Goal: Task Accomplishment & Management: Manage account settings

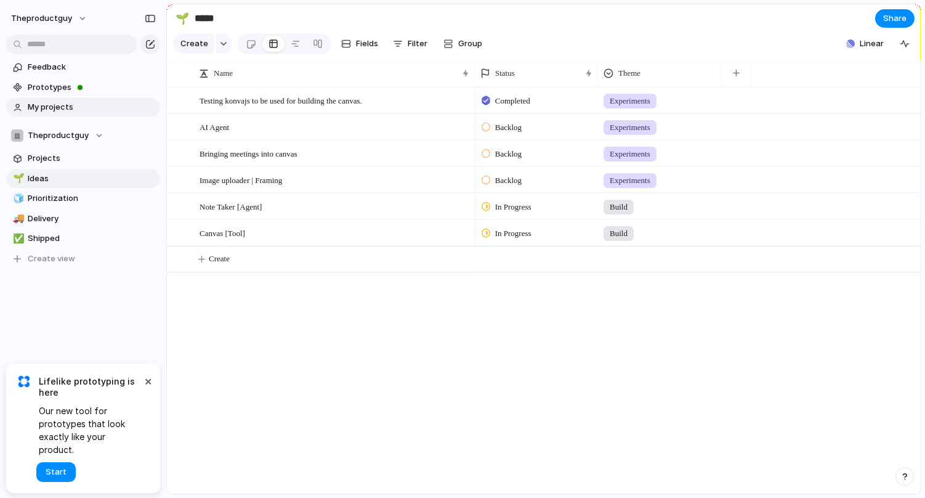
click at [76, 104] on span "My projects" at bounding box center [92, 107] width 128 height 12
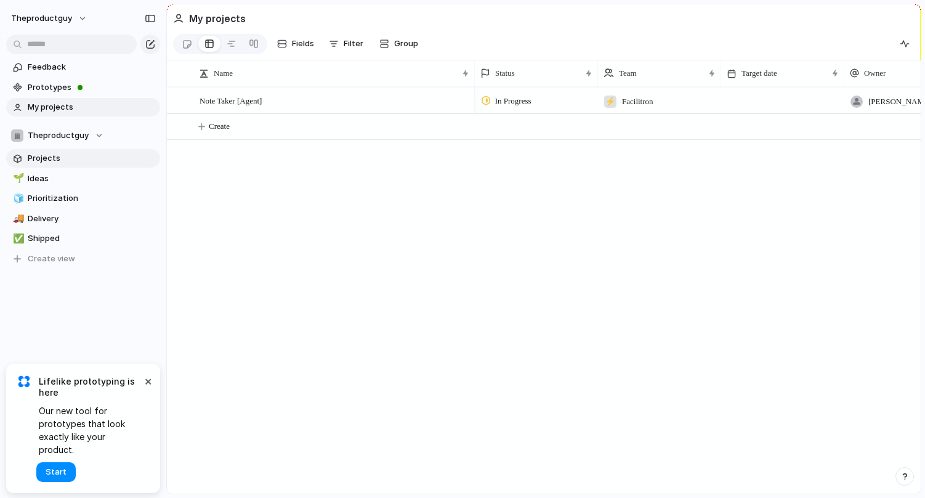
click at [68, 156] on span "Projects" at bounding box center [92, 158] width 128 height 12
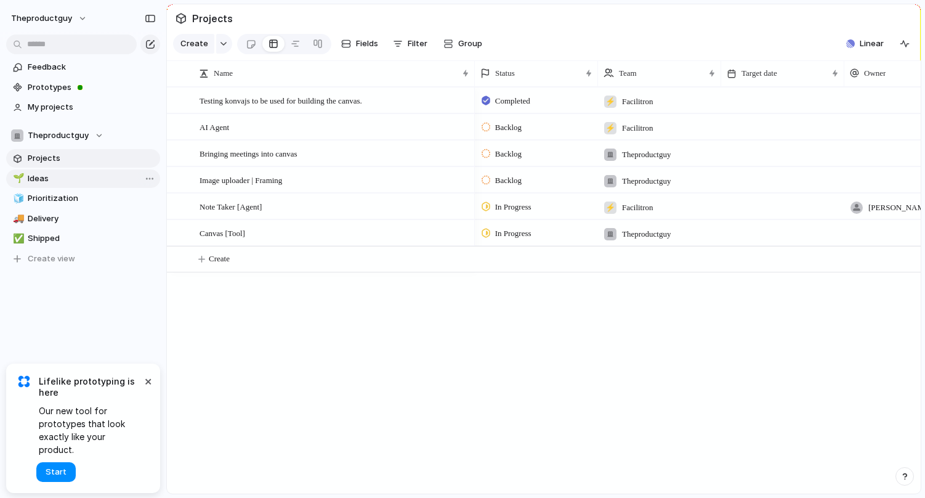
click at [60, 177] on span "Ideas" at bounding box center [92, 178] width 128 height 12
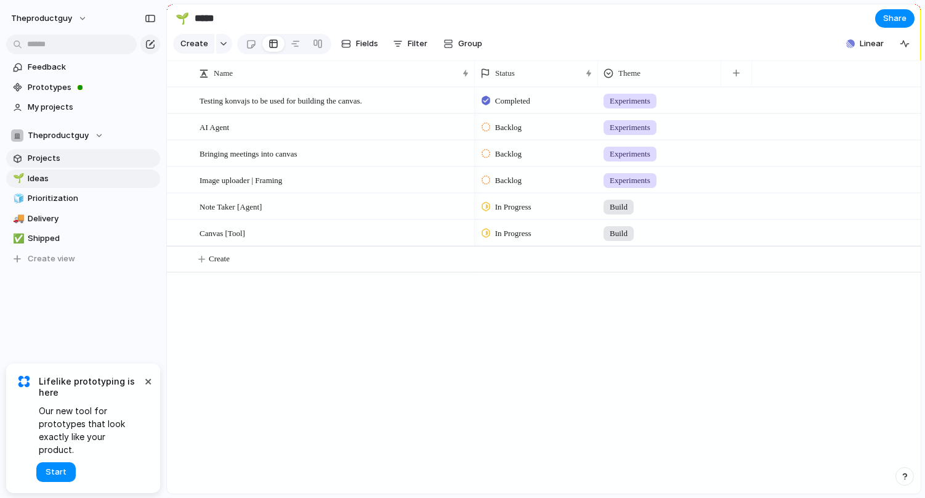
click at [70, 159] on span "Projects" at bounding box center [92, 158] width 128 height 12
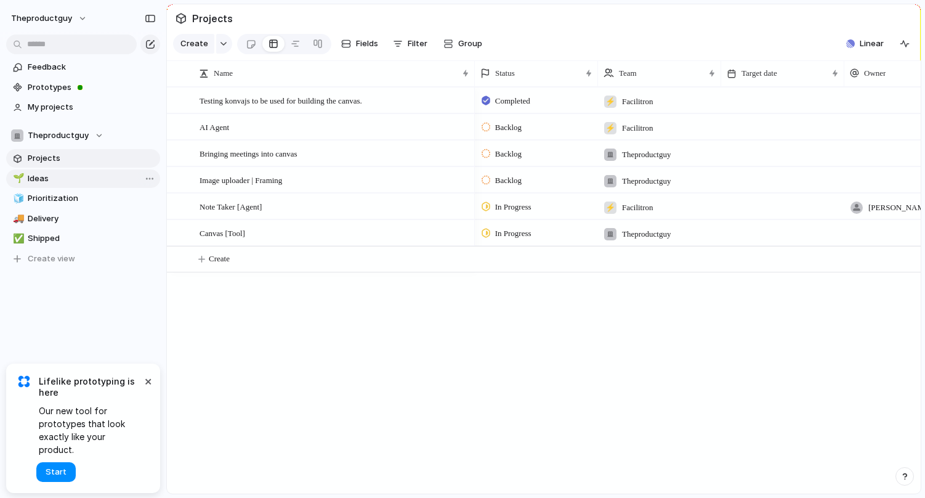
click at [68, 171] on link "🌱 Ideas" at bounding box center [83, 178] width 154 height 18
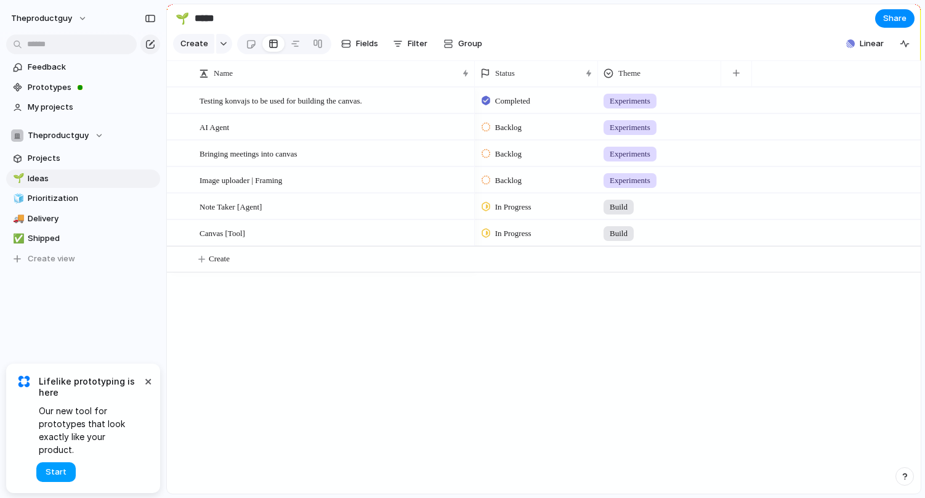
click at [60, 471] on span "Start" at bounding box center [56, 472] width 21 height 12
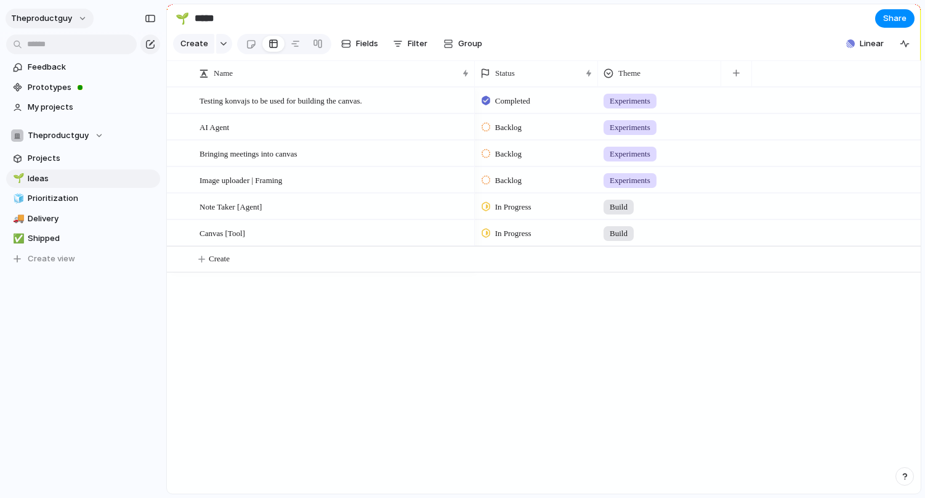
click at [75, 17] on button "theproductguy" at bounding box center [50, 19] width 88 height 20
click at [65, 61] on span "Invite members" at bounding box center [57, 66] width 59 height 12
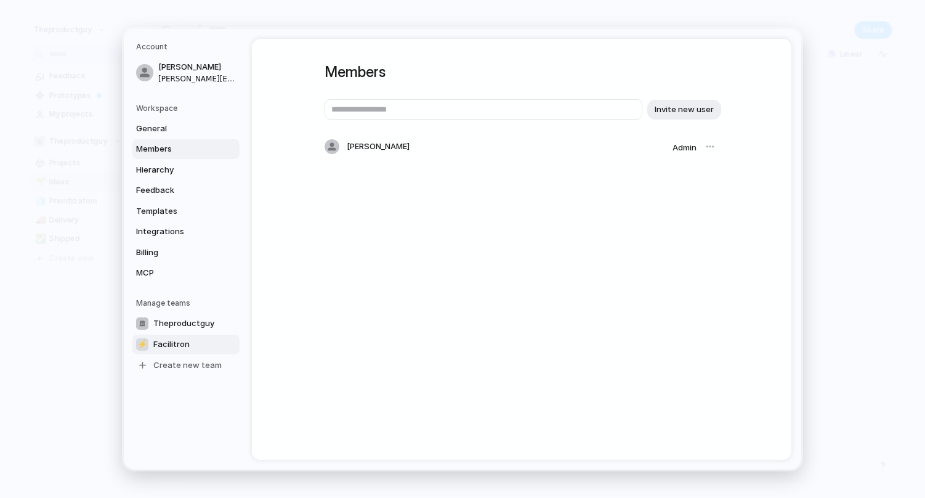
click at [184, 336] on link "⚡ Facilitron" at bounding box center [185, 344] width 107 height 20
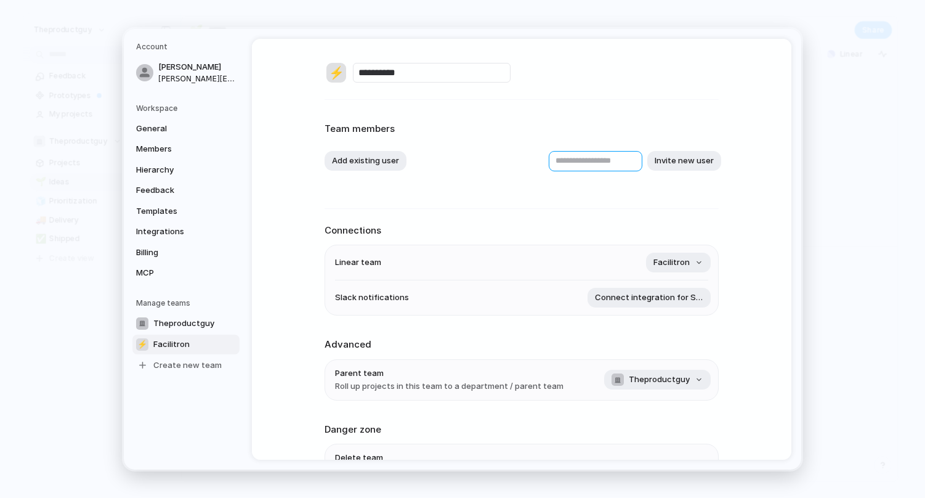
click at [566, 161] on input "text" at bounding box center [596, 160] width 94 height 20
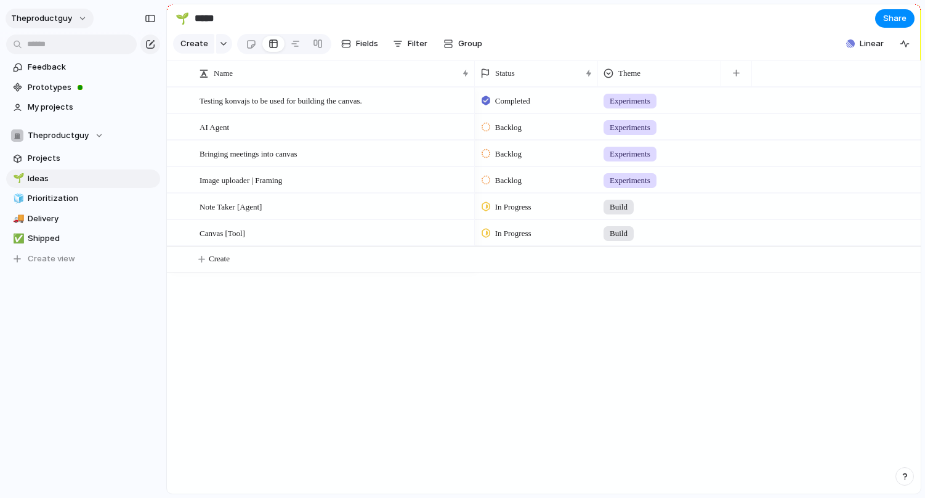
click at [76, 24] on button "theproductguy" at bounding box center [50, 19] width 88 height 20
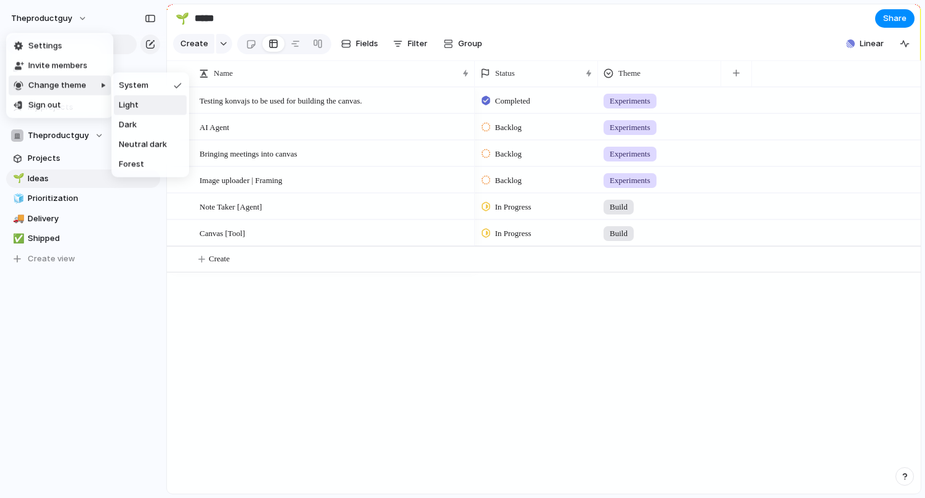
click at [132, 108] on span "Light" at bounding box center [129, 105] width 20 height 12
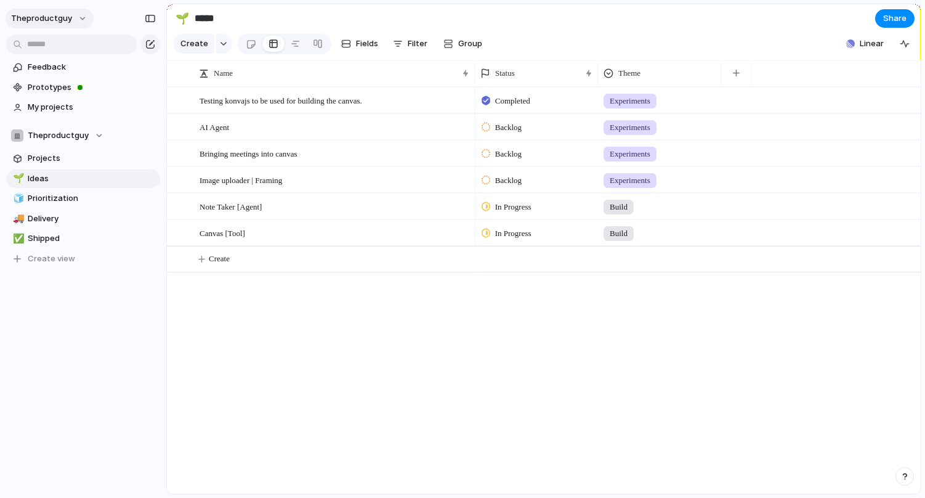
click at [74, 20] on button "theproductguy" at bounding box center [50, 19] width 88 height 20
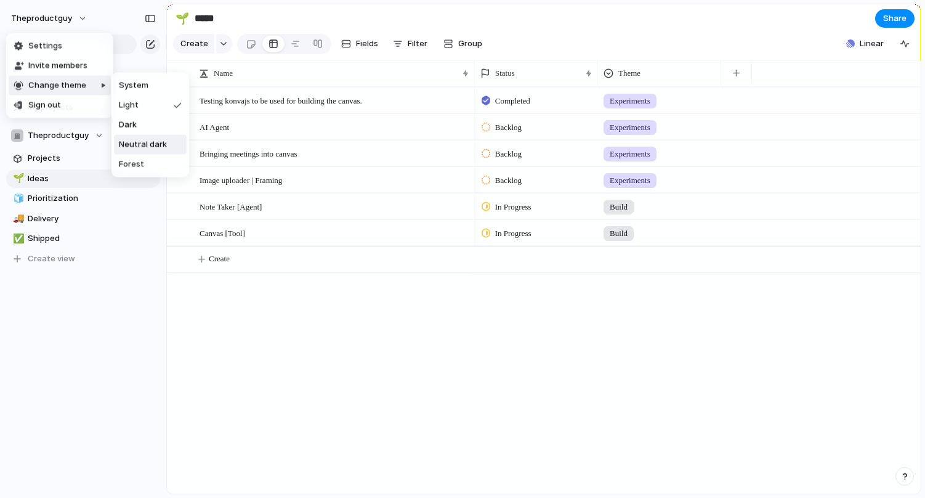
click at [129, 145] on span "Neutral dark" at bounding box center [143, 145] width 48 height 12
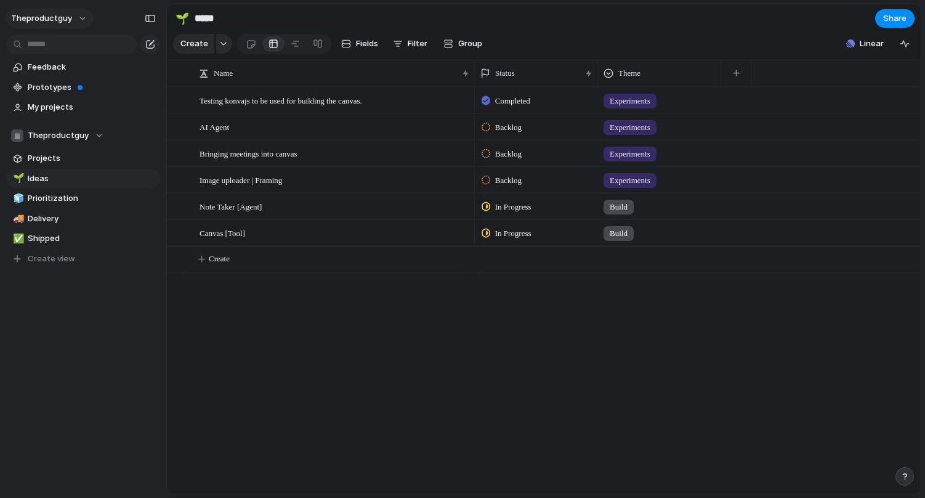
click at [84, 23] on button "theproductguy" at bounding box center [50, 19] width 88 height 20
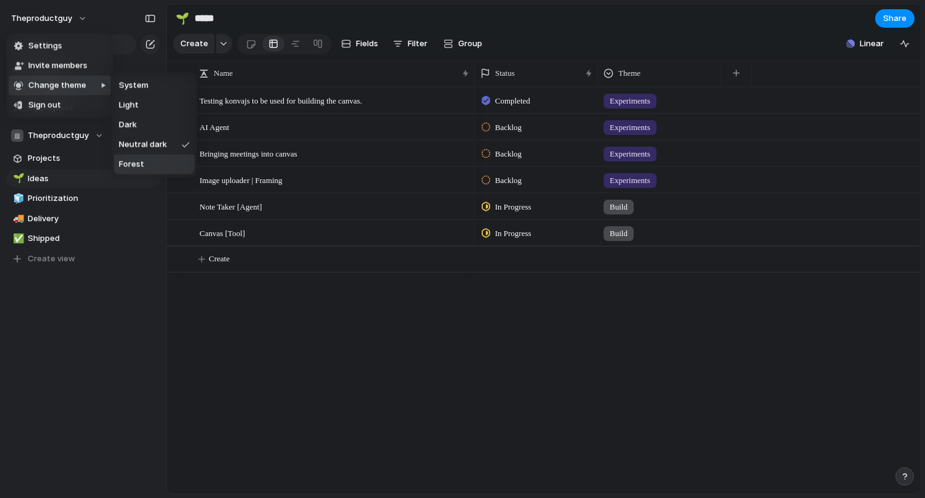
click at [131, 158] on span "Forest" at bounding box center [131, 164] width 25 height 12
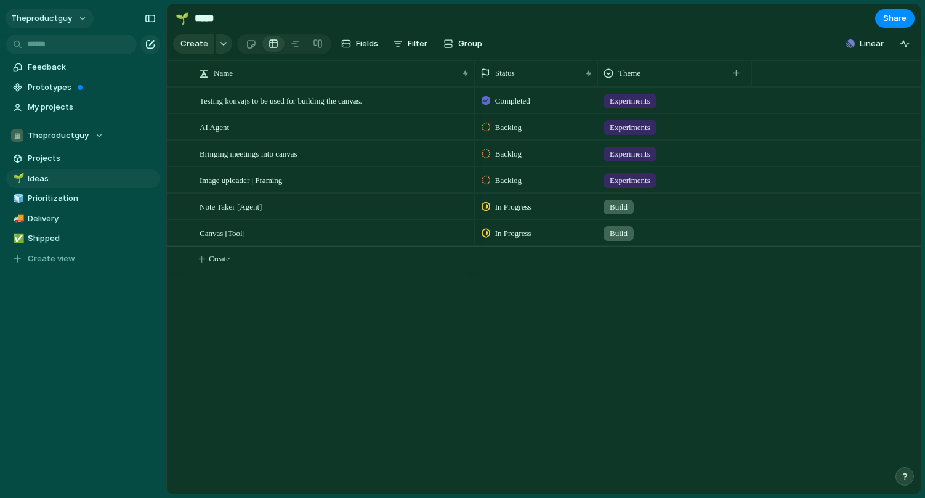
click at [79, 22] on button "theproductguy" at bounding box center [50, 19] width 88 height 20
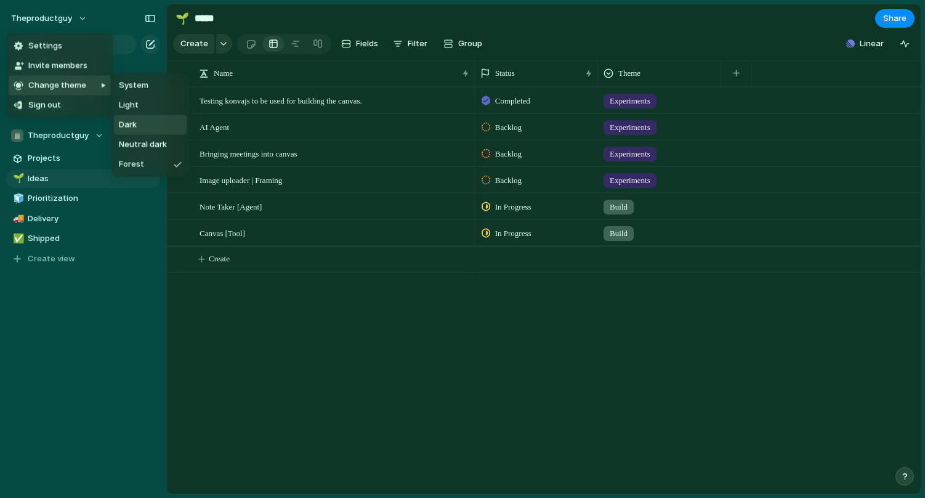
click at [134, 126] on span "Dark" at bounding box center [128, 125] width 18 height 12
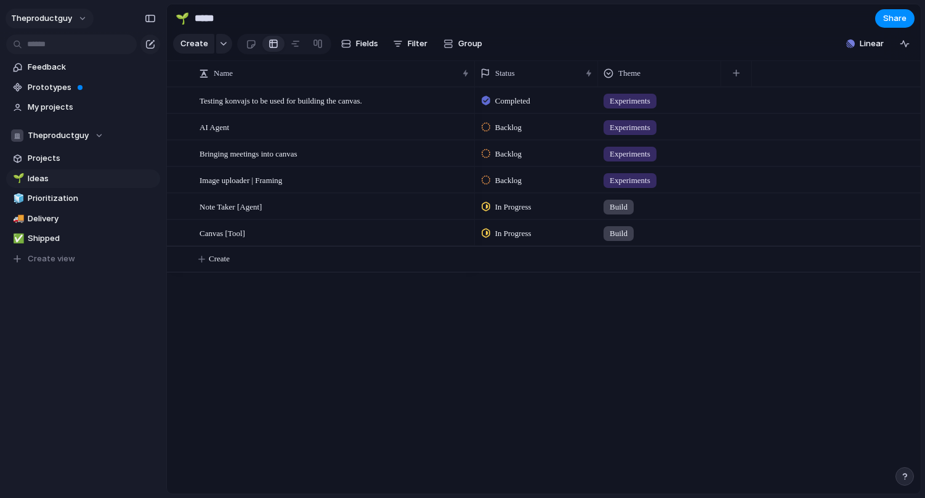
click at [84, 18] on button "theproductguy" at bounding box center [50, 19] width 88 height 20
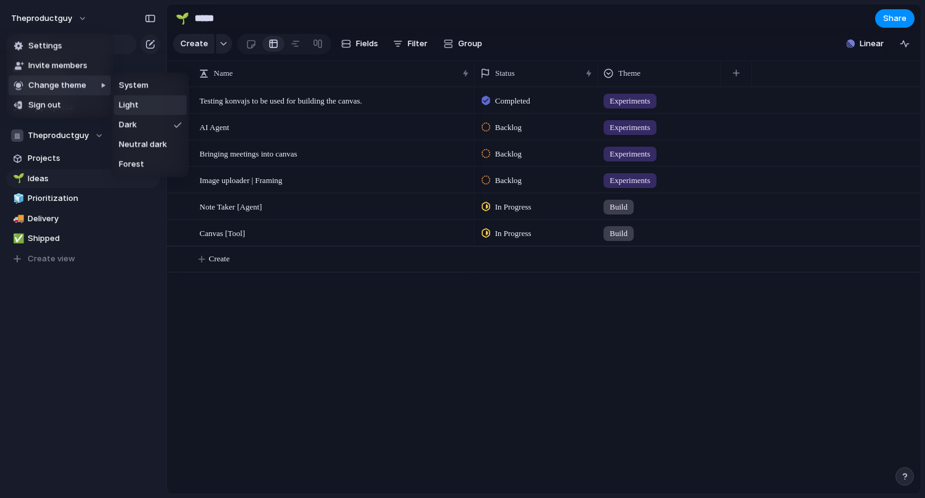
click at [128, 111] on span "Light" at bounding box center [129, 105] width 20 height 12
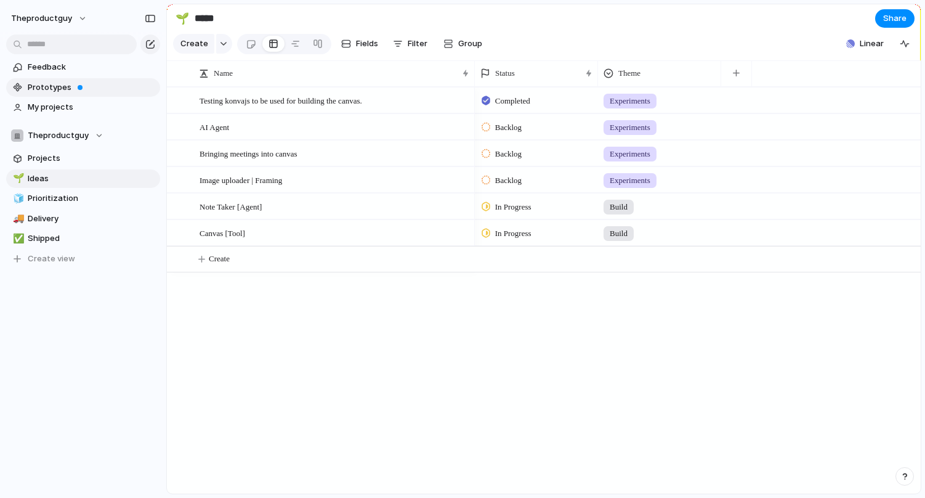
click at [116, 81] on span "Prototypes" at bounding box center [92, 87] width 128 height 12
click at [94, 133] on div "Theproductguy" at bounding box center [57, 135] width 92 height 12
click at [115, 316] on div "Theproductguy ⚡ Facilitron Create new team" at bounding box center [462, 249] width 925 height 498
click at [81, 131] on span "Theproductguy" at bounding box center [58, 135] width 61 height 12
click at [60, 207] on span "Facilitron" at bounding box center [56, 206] width 36 height 12
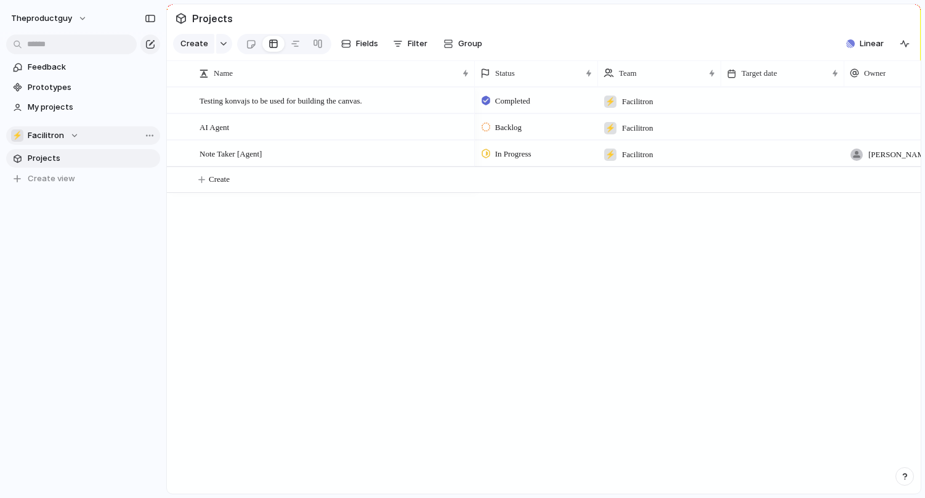
click at [57, 139] on span "Facilitron" at bounding box center [46, 135] width 36 height 12
click at [47, 182] on span "Theproductguy" at bounding box center [68, 185] width 61 height 12
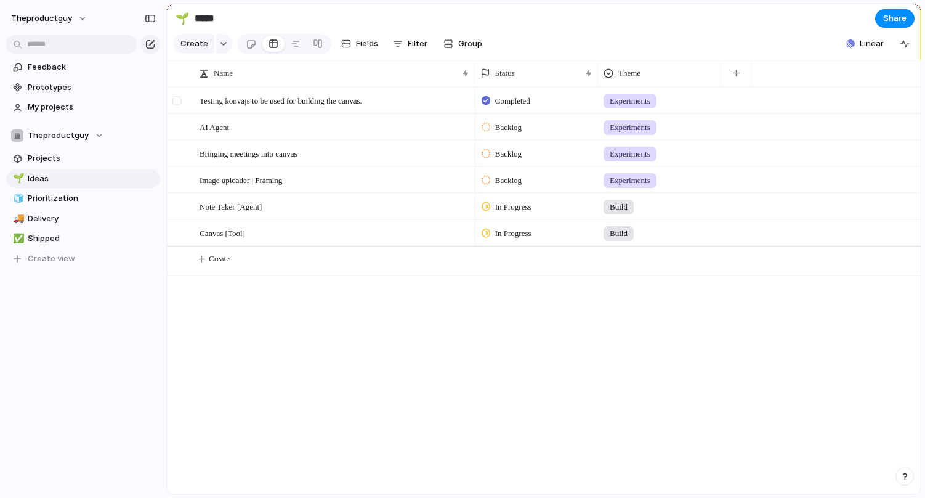
click at [181, 101] on div at bounding box center [176, 100] width 9 height 9
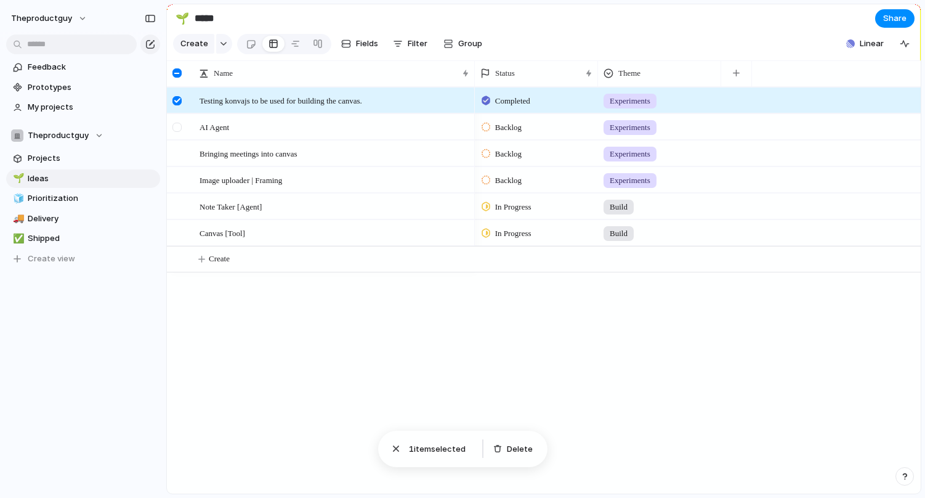
click at [180, 126] on div at bounding box center [176, 127] width 9 height 9
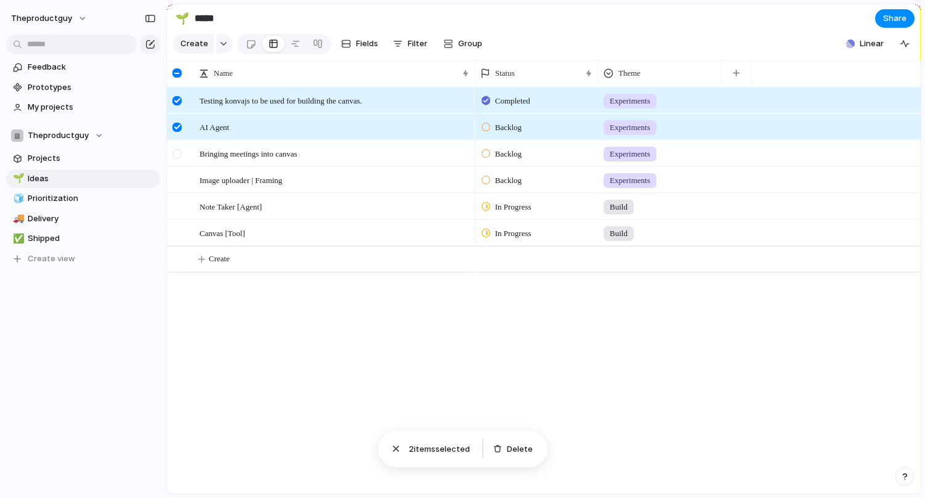
click at [177, 157] on div at bounding box center [176, 153] width 9 height 9
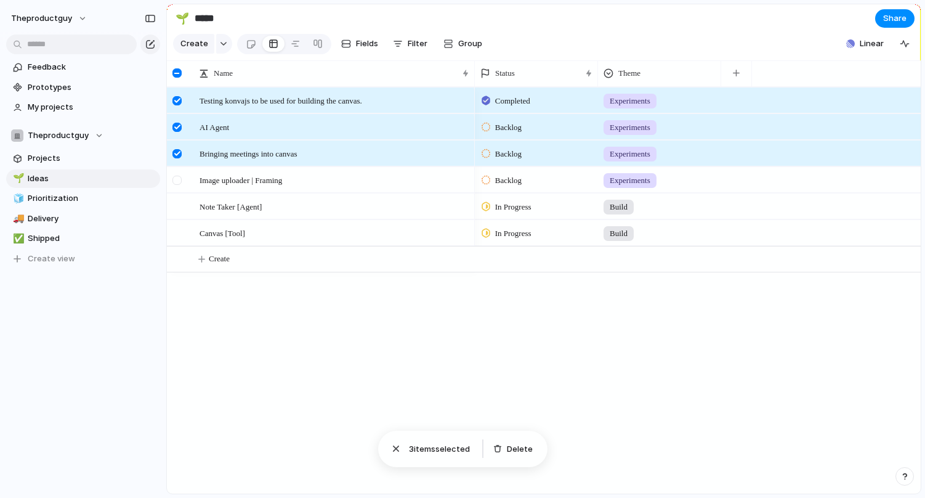
click at [176, 180] on div at bounding box center [176, 180] width 9 height 9
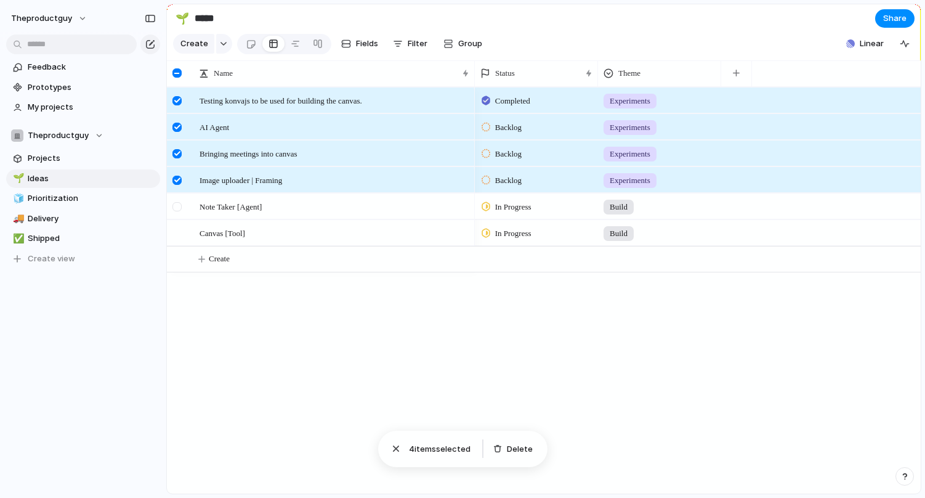
click at [176, 204] on div at bounding box center [176, 206] width 9 height 9
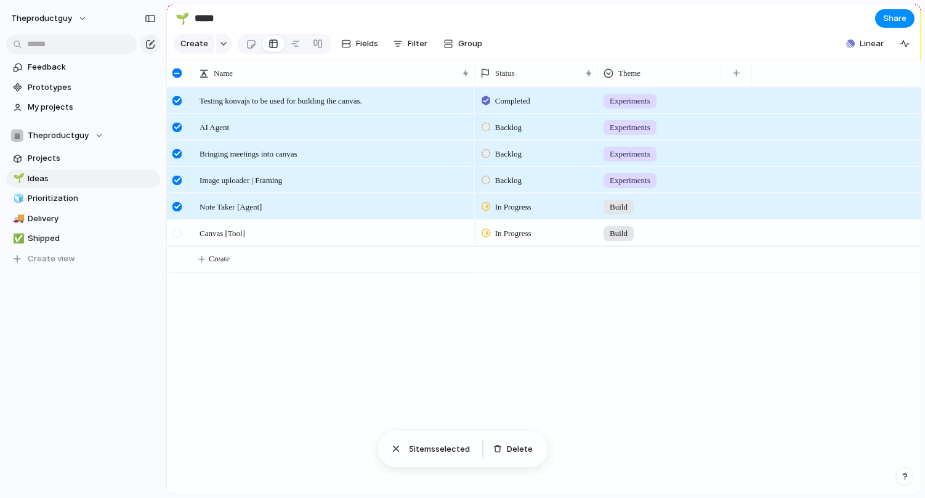
click at [176, 232] on div at bounding box center [176, 232] width 9 height 9
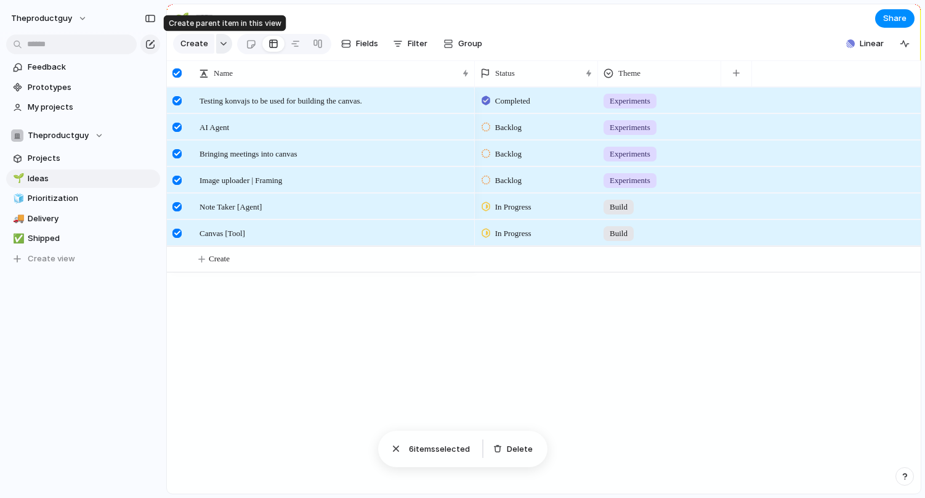
click at [223, 39] on button "button" at bounding box center [224, 44] width 16 height 20
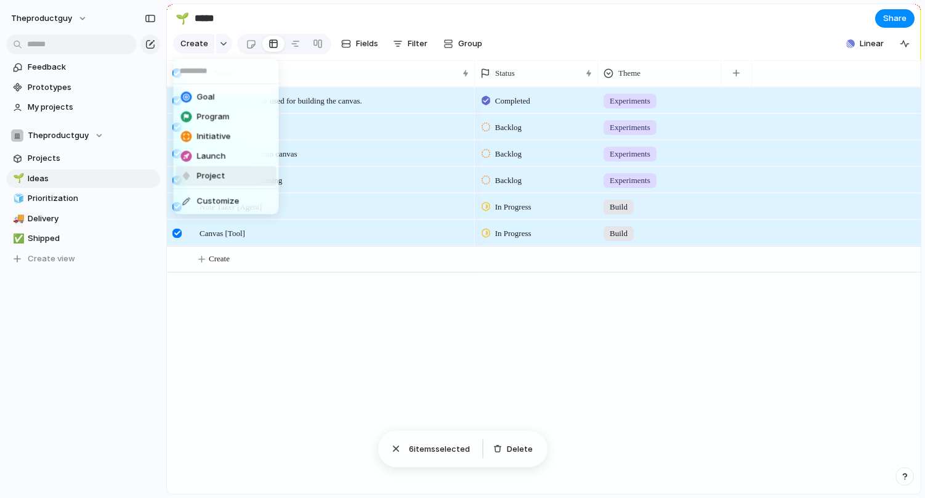
click at [296, 345] on div "Goal Program Initiative Launch Project Customize" at bounding box center [462, 249] width 925 height 498
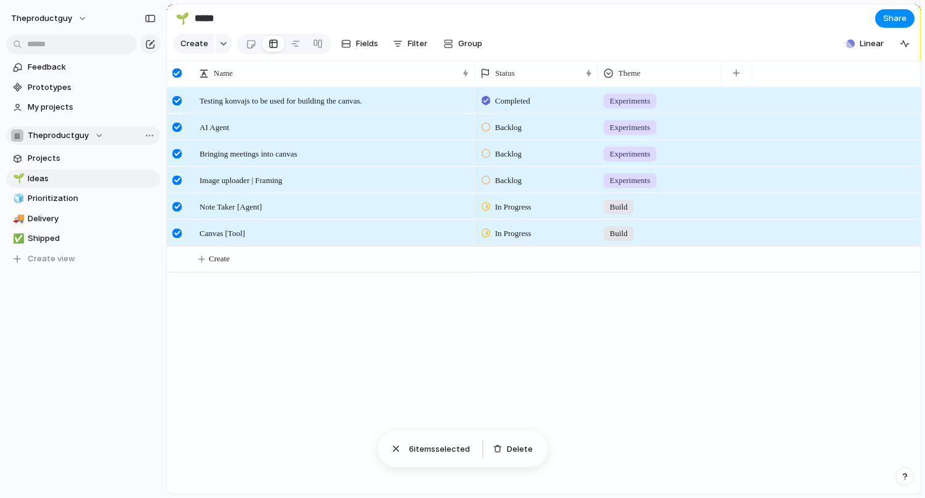
click at [86, 132] on span "Theproductguy" at bounding box center [58, 135] width 61 height 12
click at [72, 206] on span "Facilitron" at bounding box center [56, 206] width 36 height 12
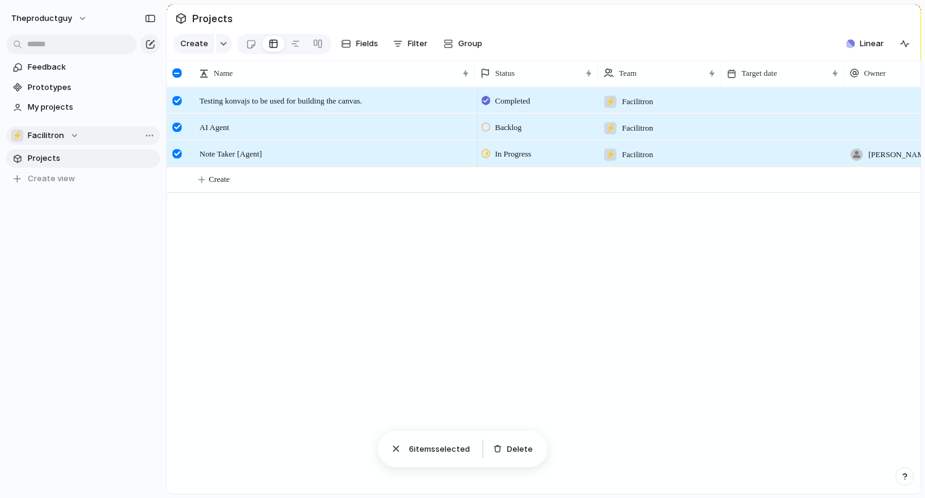
click at [68, 131] on div "⚡ Facilitron" at bounding box center [45, 135] width 68 height 12
click at [65, 182] on span "Theproductguy" at bounding box center [68, 185] width 61 height 12
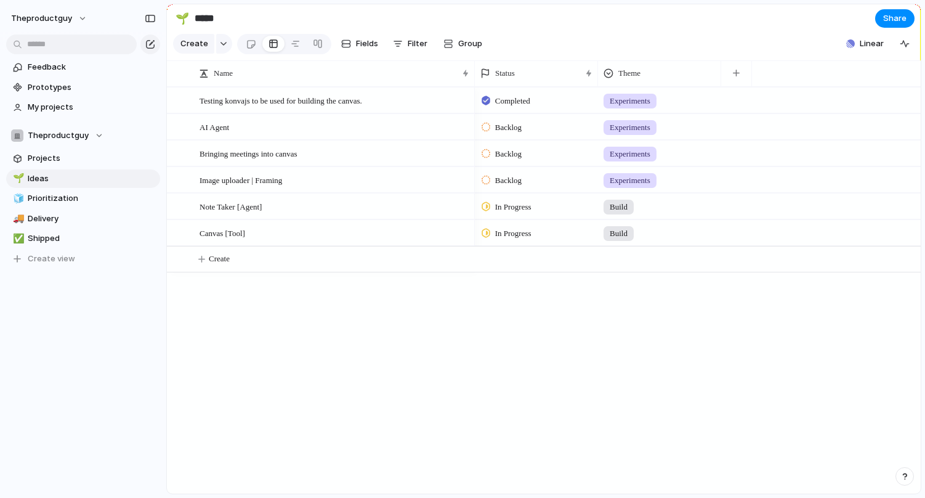
click at [368, 295] on div "Testing konvajs to be used for building the canvas. AI Agent Bringing meetings …" at bounding box center [544, 290] width 754 height 406
click at [342, 102] on span "Testing konvajs to be used for building the canvas." at bounding box center [281, 100] width 163 height 14
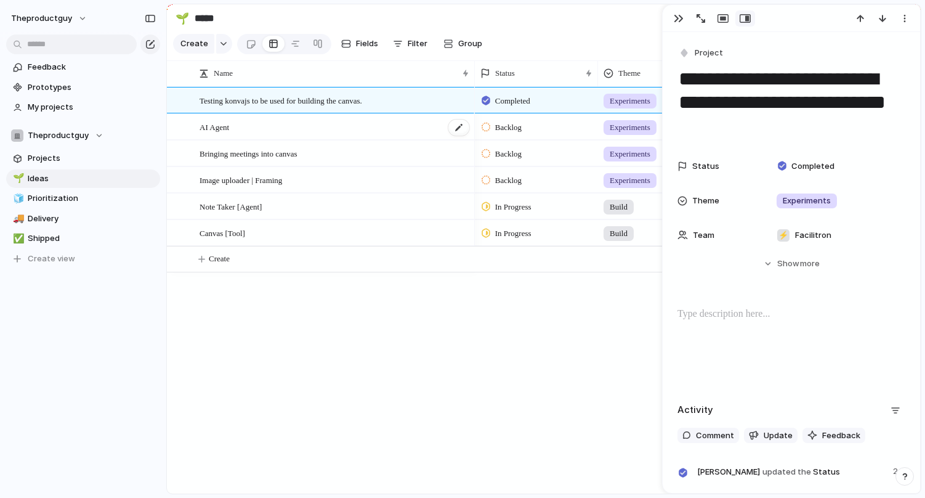
click at [376, 121] on div "AI Agent" at bounding box center [335, 127] width 271 height 25
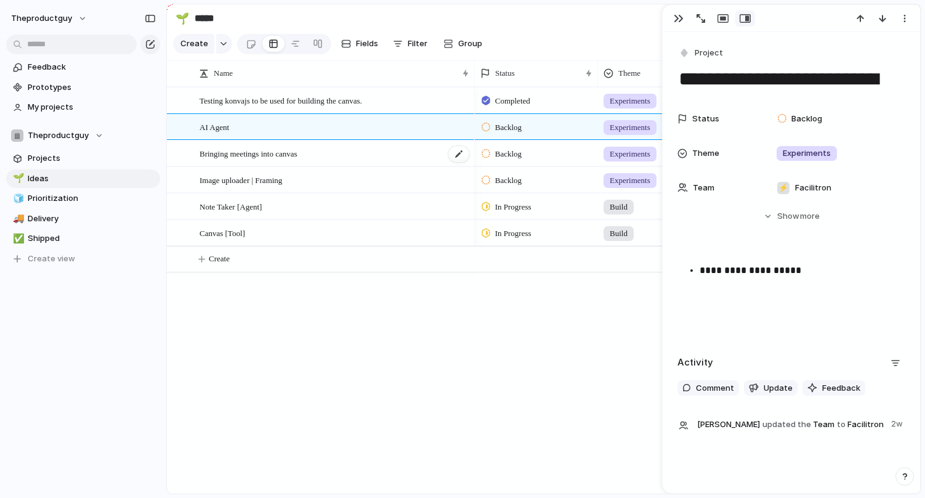
click at [347, 152] on div "Bringing meetings into canvas" at bounding box center [335, 153] width 271 height 25
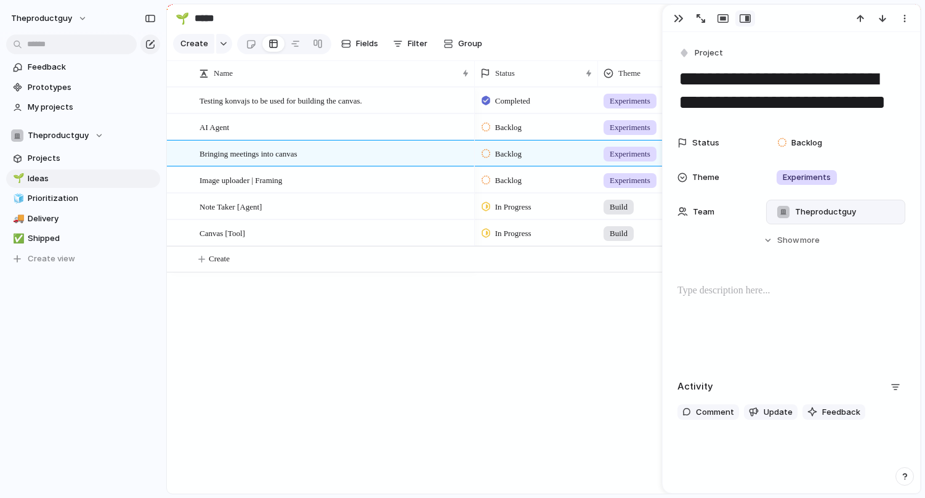
click at [845, 212] on span "Theproductguy" at bounding box center [825, 212] width 61 height 12
click at [819, 280] on span "Facilitron" at bounding box center [831, 281] width 36 height 12
click at [836, 208] on span "Theproductguy , Facilitron" at bounding box center [850, 212] width 89 height 12
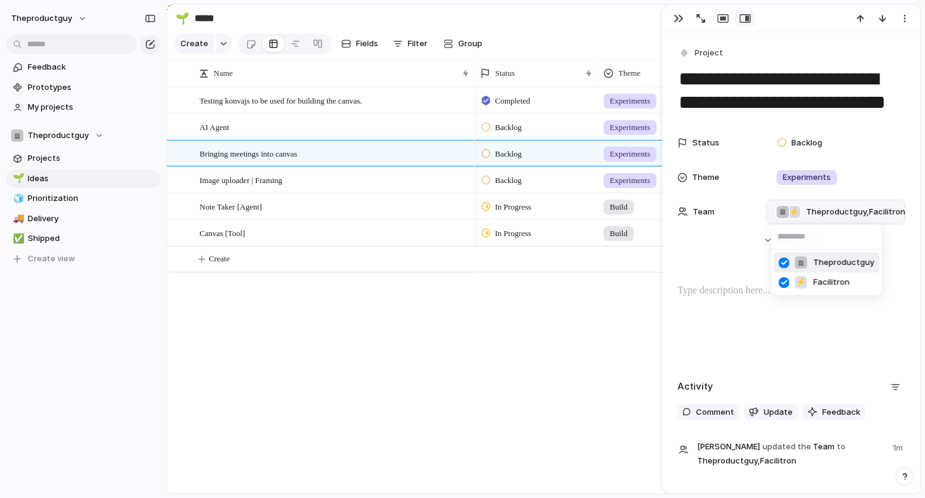
click at [817, 259] on span "Theproductguy" at bounding box center [843, 262] width 61 height 12
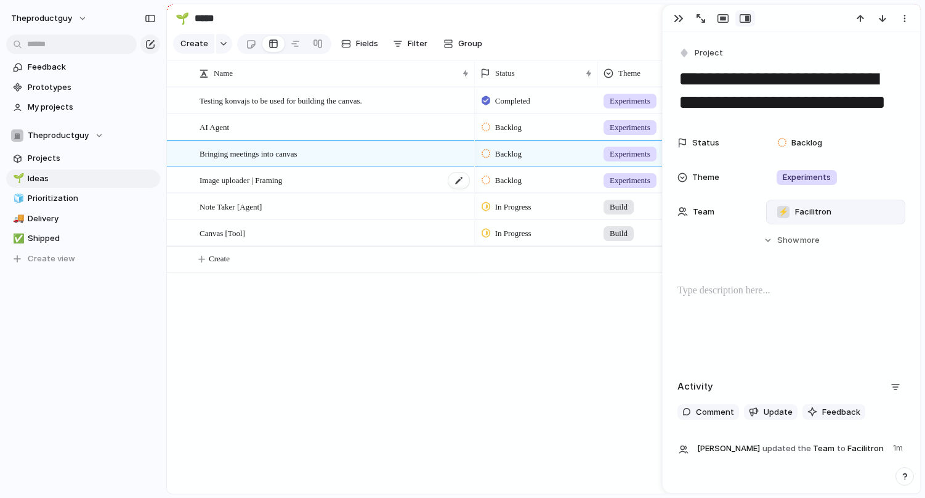
click at [376, 185] on div "Image uploader | Framing" at bounding box center [335, 180] width 271 height 25
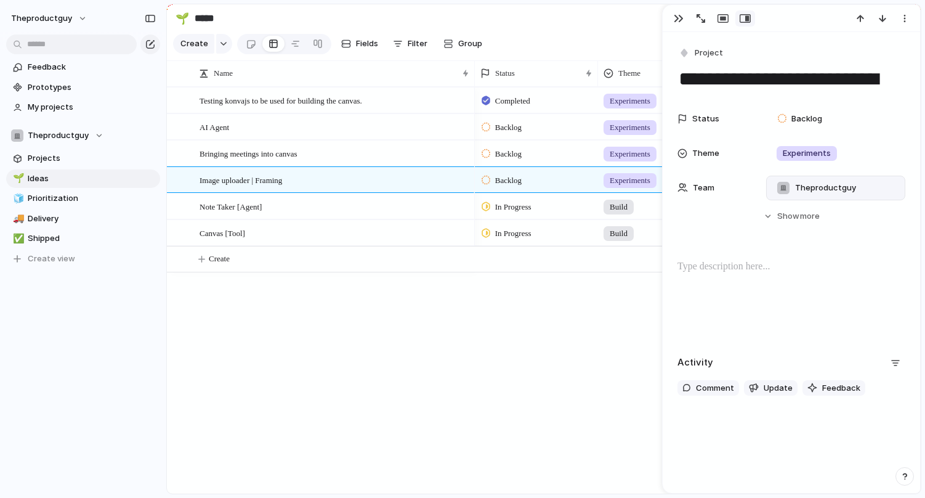
click at [821, 188] on span "Theproductguy" at bounding box center [825, 188] width 61 height 12
click at [783, 259] on div at bounding box center [784, 258] width 22 height 22
click at [784, 240] on div at bounding box center [784, 239] width 22 height 22
click at [360, 209] on div "Theproductguy ⚡ Facilitron" at bounding box center [462, 249] width 925 height 498
click at [334, 206] on div "Note Taker [Agent]" at bounding box center [335, 206] width 271 height 25
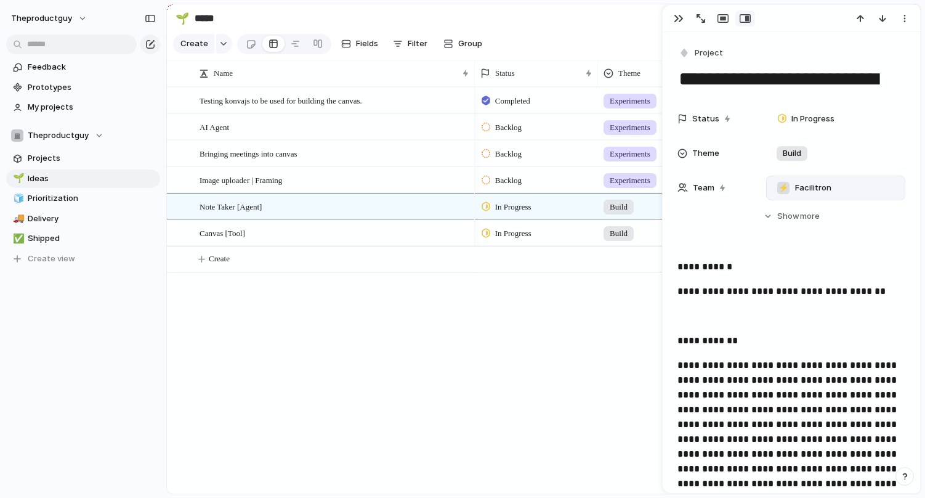
click at [797, 186] on span "Facilitron" at bounding box center [813, 188] width 36 height 12
click at [344, 230] on div "Theproductguy ⚡ Facilitron" at bounding box center [462, 249] width 925 height 498
click at [336, 232] on div "Canvas [Tool]" at bounding box center [335, 232] width 271 height 25
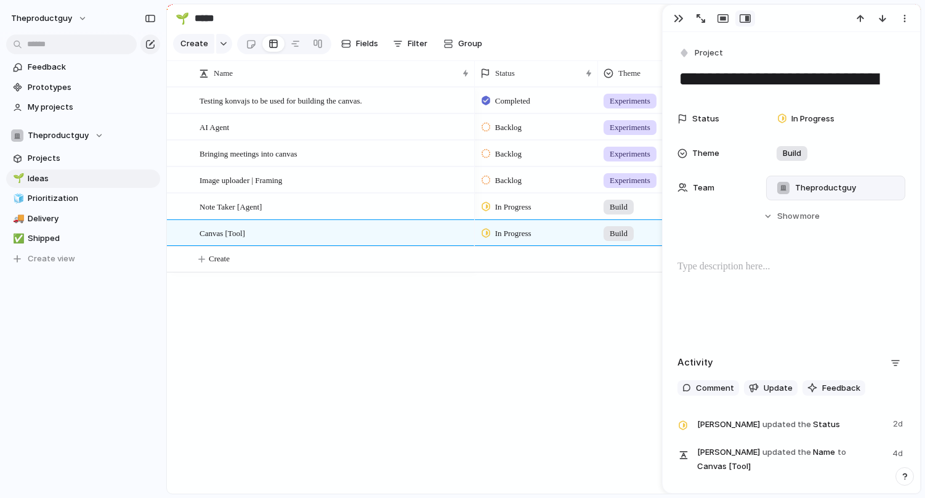
click at [807, 190] on span "Theproductguy" at bounding box center [825, 188] width 61 height 12
click at [783, 254] on div at bounding box center [784, 258] width 22 height 22
click at [788, 237] on div at bounding box center [784, 239] width 22 height 22
click at [509, 318] on div "Theproductguy ⚡ Facilitron" at bounding box center [462, 249] width 925 height 498
click at [673, 13] on button "button" at bounding box center [679, 18] width 20 height 16
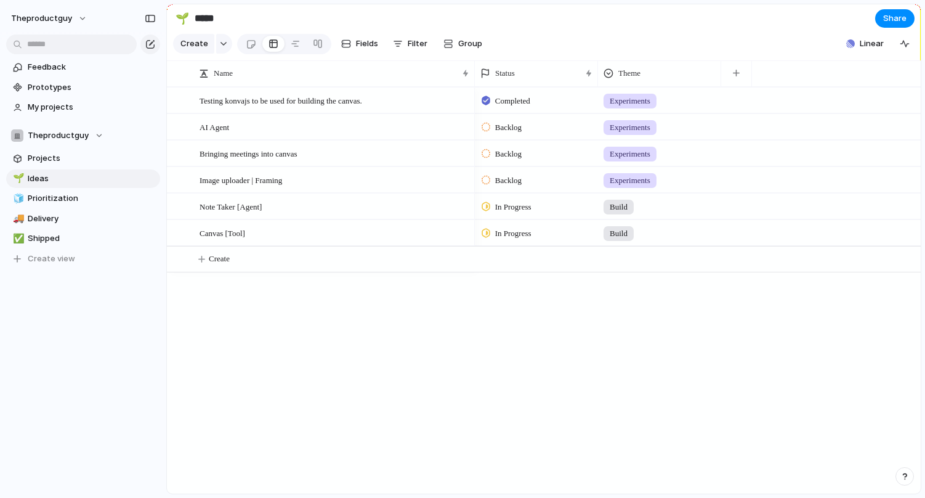
click at [454, 286] on div "Testing konvajs to be used for building the canvas. AI Agent Bringing meetings …" at bounding box center [544, 290] width 754 height 406
click at [98, 130] on div "Theproductguy" at bounding box center [57, 135] width 92 height 12
click at [84, 18] on div "Theproductguy ⚡ Facilitron Create new team" at bounding box center [462, 249] width 925 height 498
click at [70, 14] on button "theproductguy" at bounding box center [50, 19] width 88 height 20
click at [70, 62] on span "Invite members" at bounding box center [57, 66] width 59 height 12
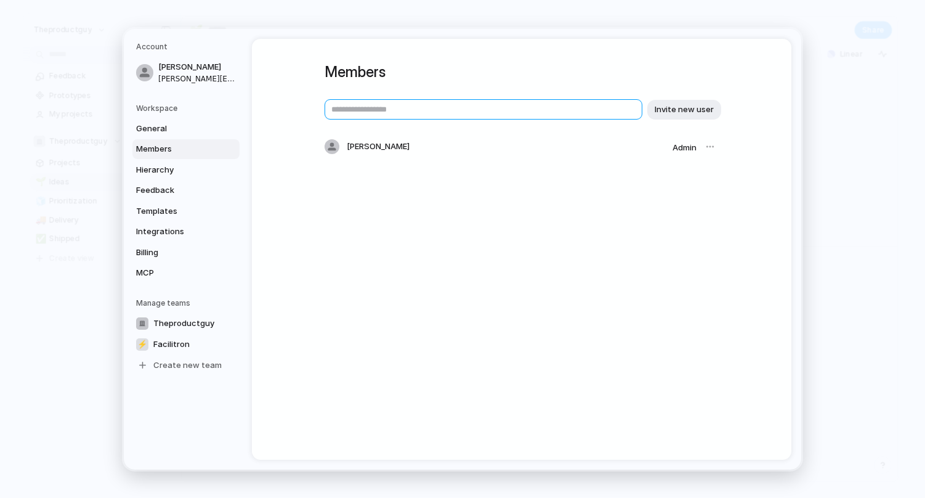
click at [384, 117] on input "text" at bounding box center [484, 109] width 318 height 20
paste input "**********"
type input "**********"
click at [697, 107] on span "Invite new user" at bounding box center [684, 109] width 59 height 12
click at [378, 107] on input "text" at bounding box center [484, 109] width 318 height 20
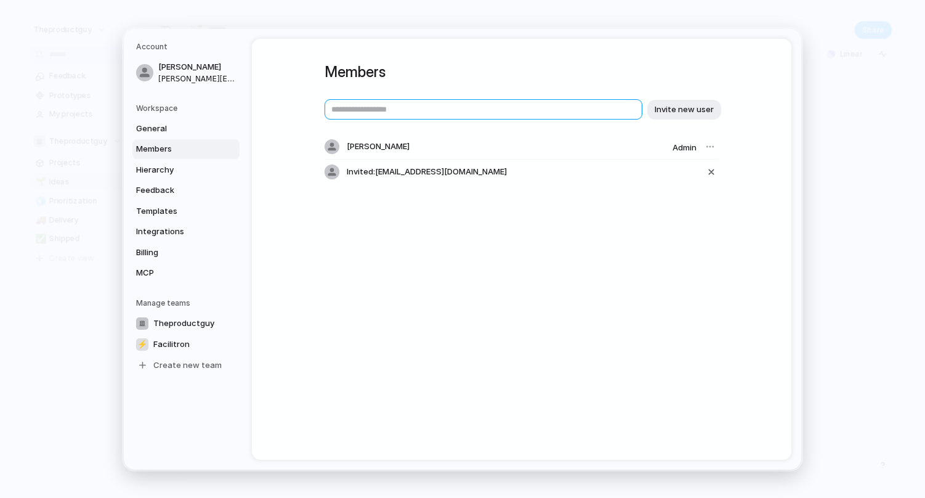
paste input "**********"
type input "**********"
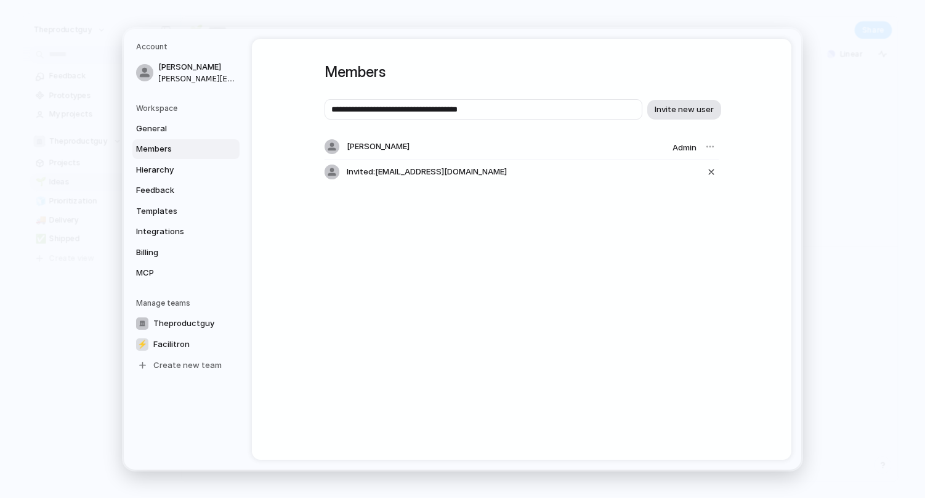
click at [677, 105] on span "Invite new user" at bounding box center [684, 109] width 59 height 12
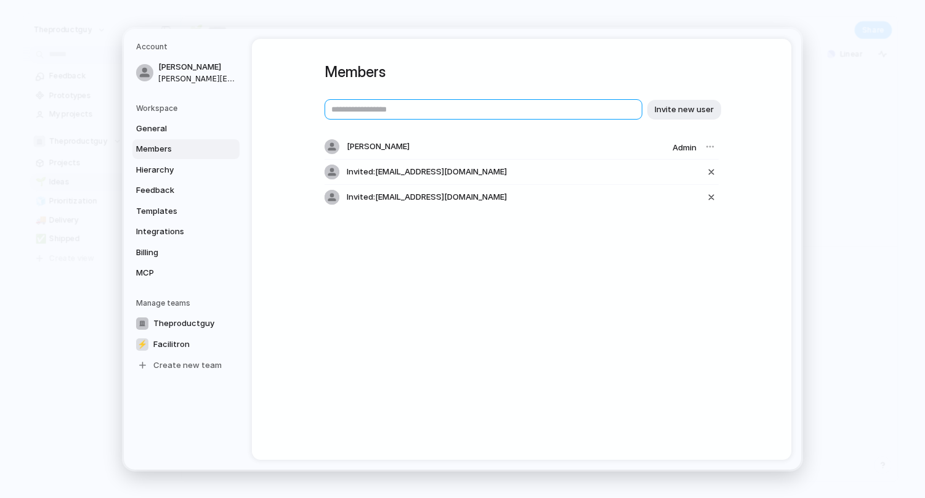
click at [349, 105] on input "text" at bounding box center [484, 109] width 318 height 20
paste input "**********"
type input "**********"
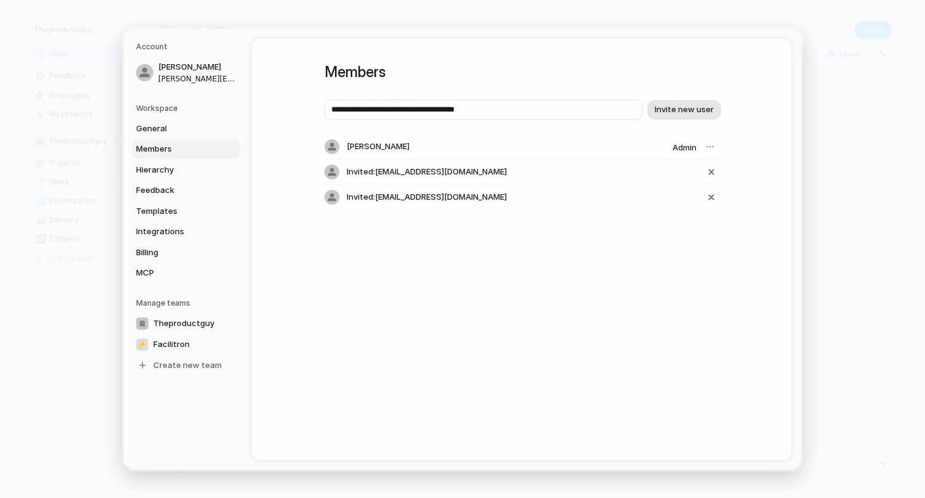
click at [687, 110] on span "Invite new user" at bounding box center [684, 109] width 59 height 12
